Goal: Obtain resource: Download file/media

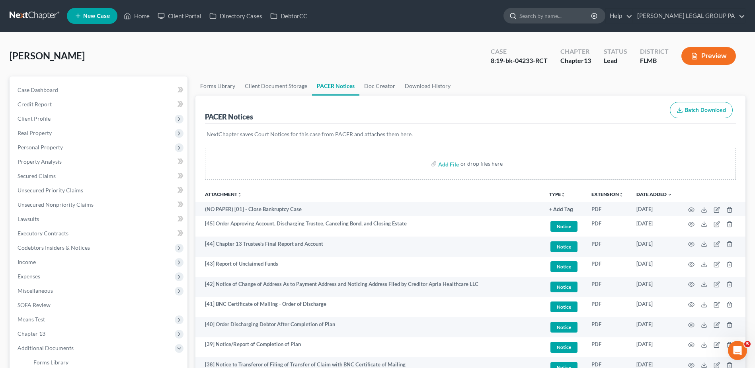
click at [585, 13] on input "search" at bounding box center [555, 15] width 73 height 15
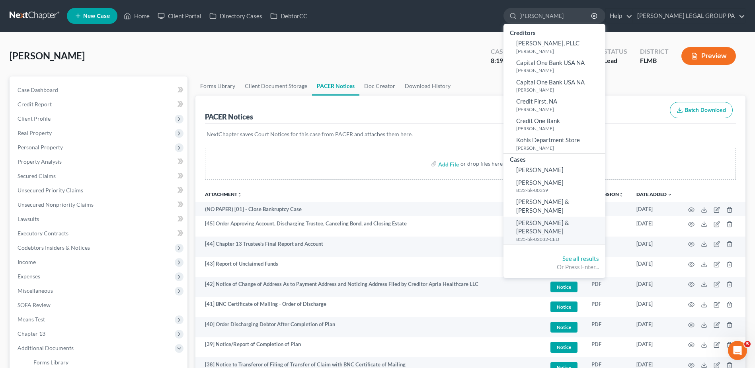
type input "[PERSON_NAME]"
click at [561, 219] on span "[PERSON_NAME] & [PERSON_NAME]" at bounding box center [542, 227] width 53 height 16
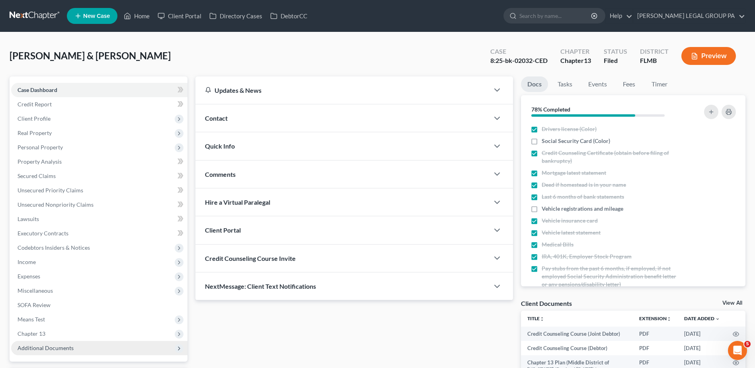
click at [81, 351] on span "Additional Documents" at bounding box center [99, 348] width 176 height 14
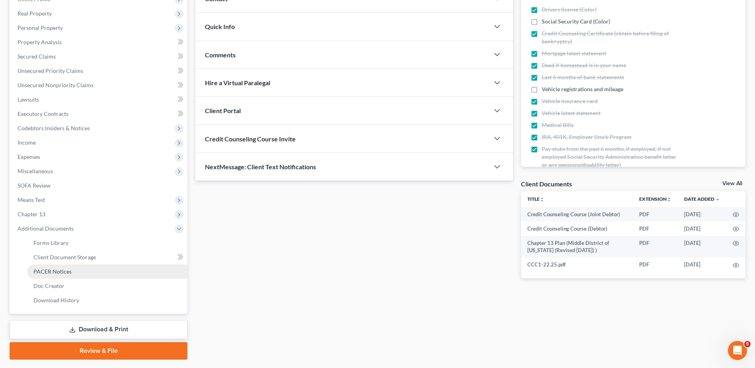
click at [88, 271] on link "PACER Notices" at bounding box center [107, 271] width 160 height 14
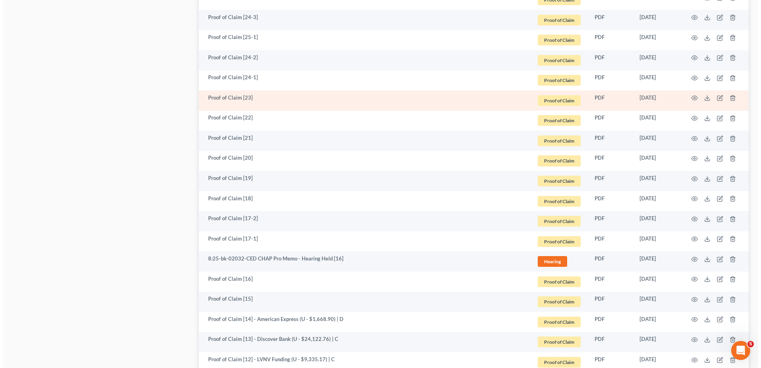
scroll to position [915, 0]
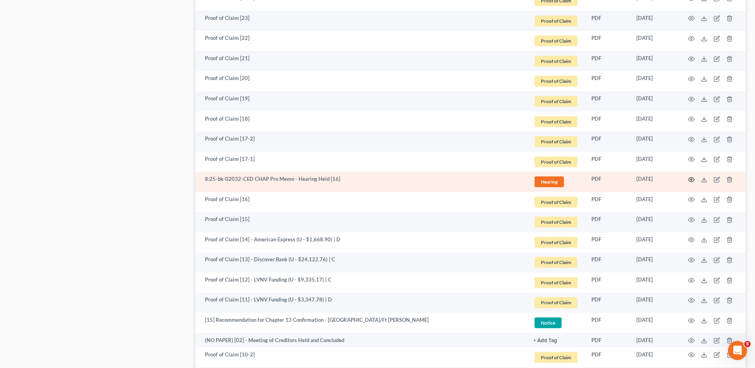
click at [689, 181] on icon "button" at bounding box center [691, 179] width 6 height 6
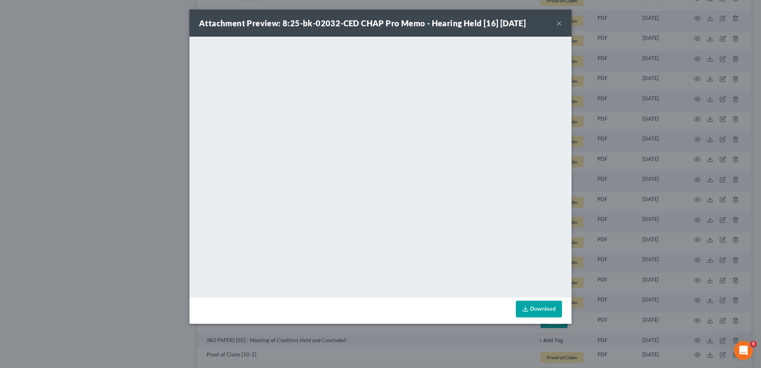
click at [558, 23] on button "×" at bounding box center [559, 23] width 6 height 10
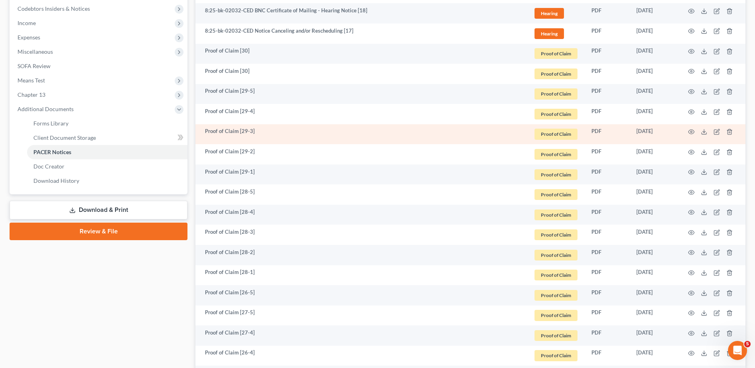
scroll to position [80, 0]
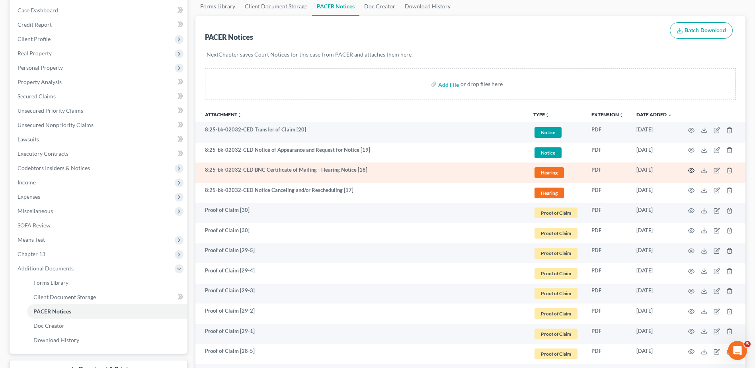
click at [691, 168] on icon "button" at bounding box center [691, 170] width 6 height 4
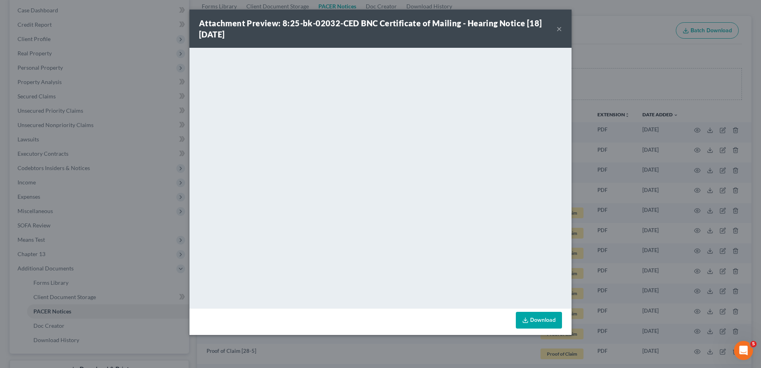
click at [557, 25] on button "×" at bounding box center [559, 29] width 6 height 10
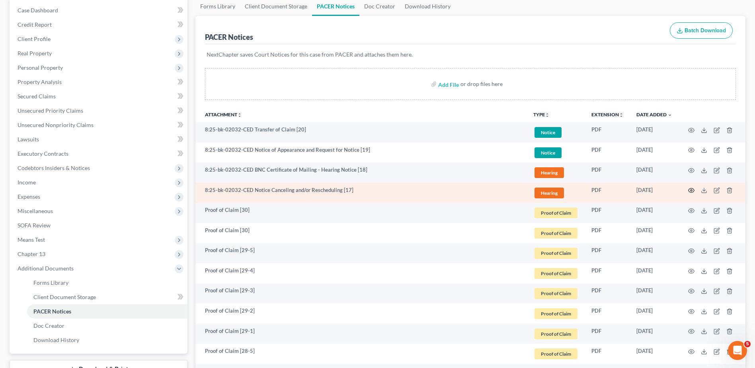
click at [689, 190] on icon "button" at bounding box center [691, 190] width 6 height 6
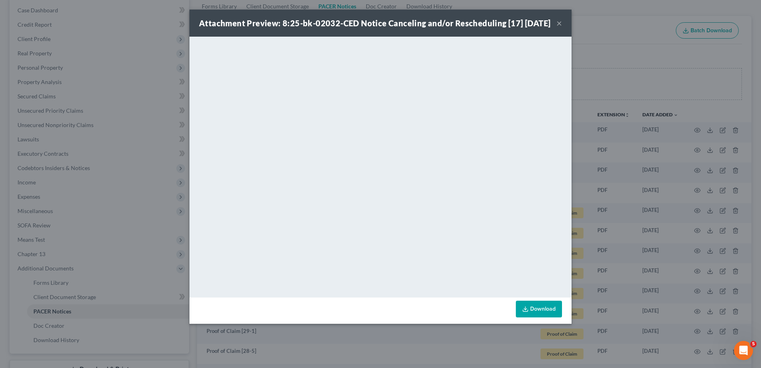
click at [564, 29] on div "Attachment Preview: 8:25-bk-02032-CED Notice Canceling and/or Rescheduling [17]…" at bounding box center [380, 23] width 382 height 27
drag, startPoint x: 560, startPoint y: 29, endPoint x: 549, endPoint y: 28, distance: 11.6
click at [560, 28] on button "×" at bounding box center [559, 23] width 6 height 10
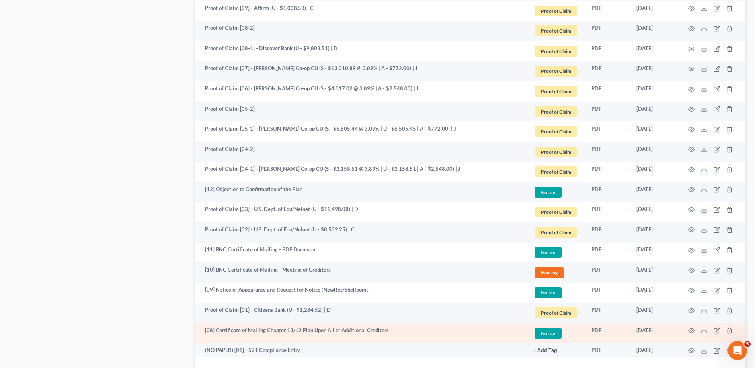
scroll to position [1420, 0]
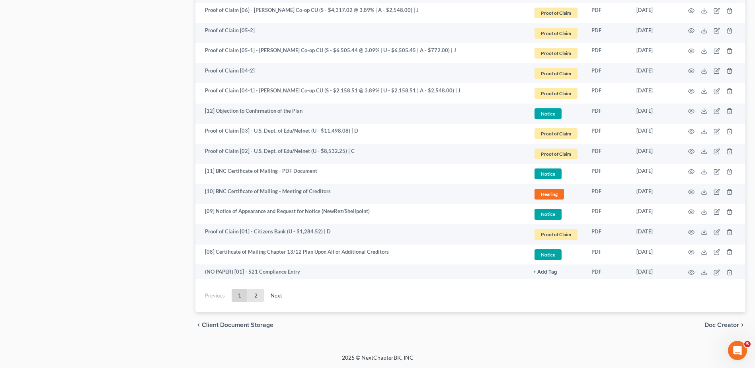
click at [254, 296] on link "2" at bounding box center [256, 295] width 16 height 13
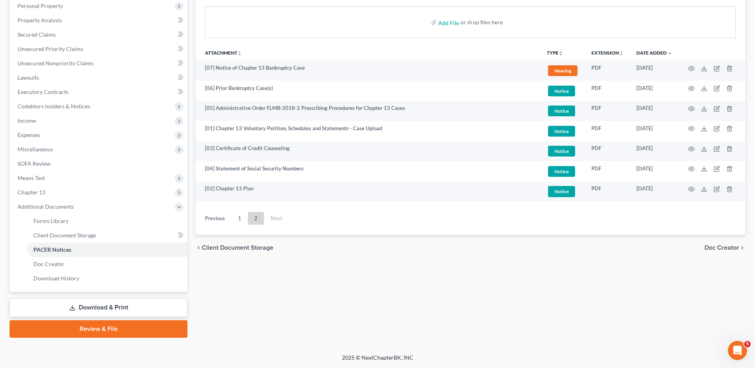
scroll to position [141, 0]
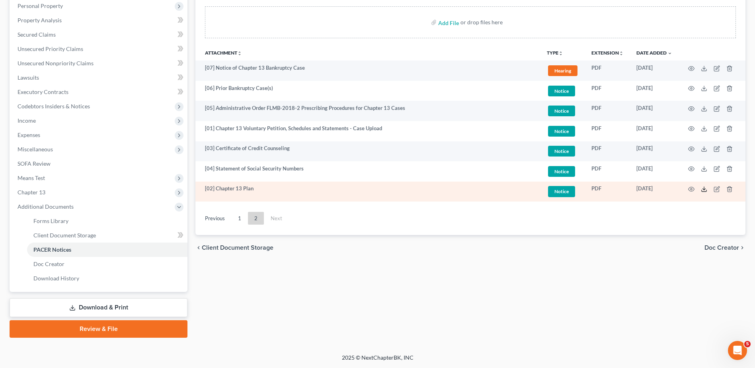
click at [702, 187] on icon at bounding box center [703, 189] width 6 height 6
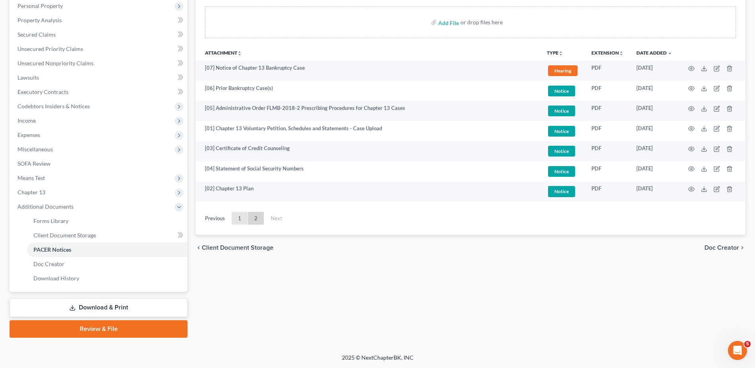
click at [237, 214] on link "1" at bounding box center [240, 218] width 16 height 13
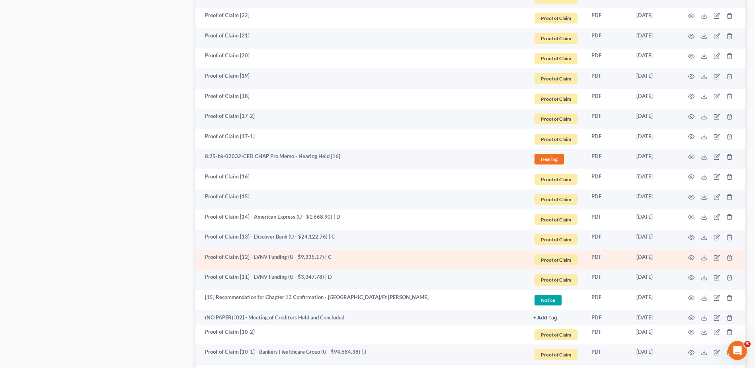
scroll to position [937, 0]
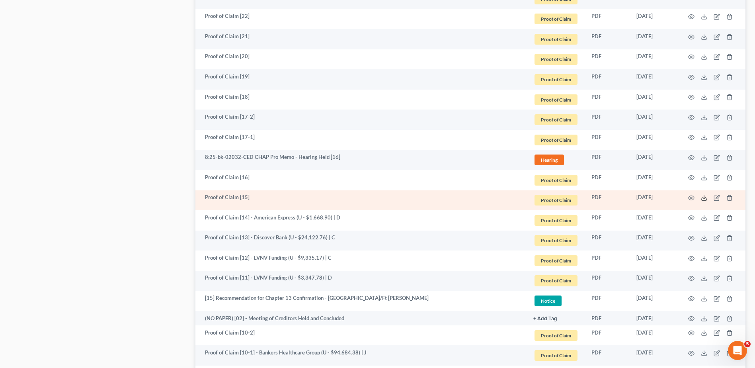
click at [703, 198] on icon at bounding box center [703, 198] width 6 height 6
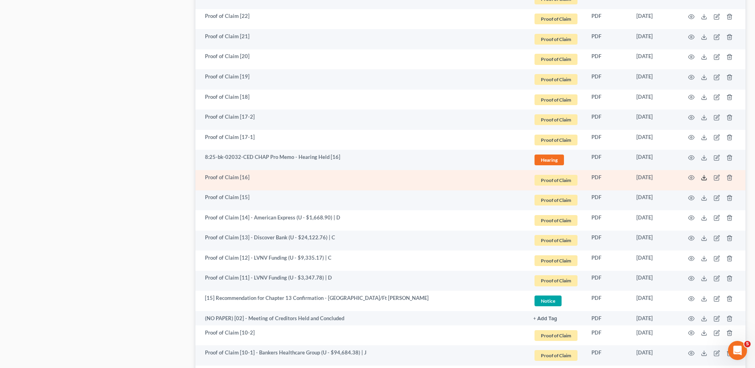
click at [704, 175] on line at bounding box center [704, 176] width 0 height 3
